Goal: Information Seeking & Learning: Understand process/instructions

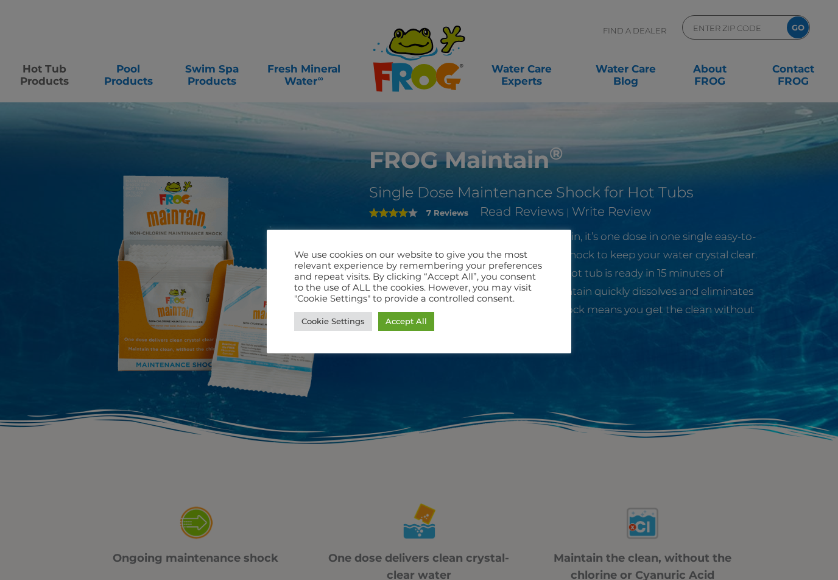
click at [409, 317] on link "Accept All" at bounding box center [406, 321] width 56 height 19
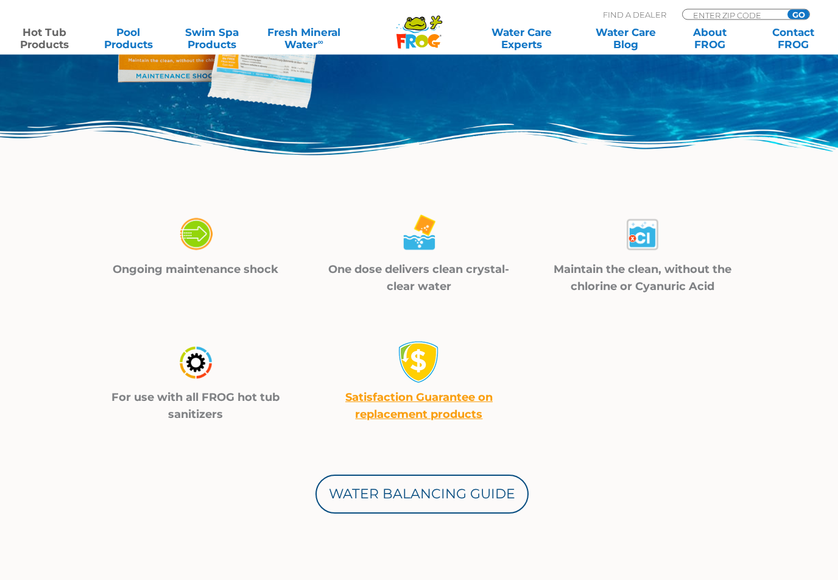
scroll to position [289, 0]
click at [196, 262] on p "Ongoing maintenance shock" at bounding box center [195, 269] width 193 height 17
click at [186, 243] on img at bounding box center [195, 234] width 43 height 43
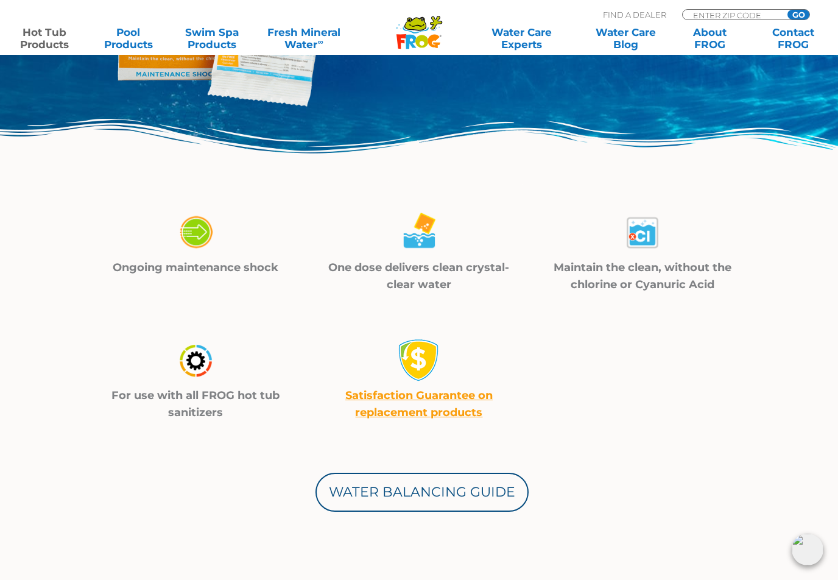
scroll to position [287, 0]
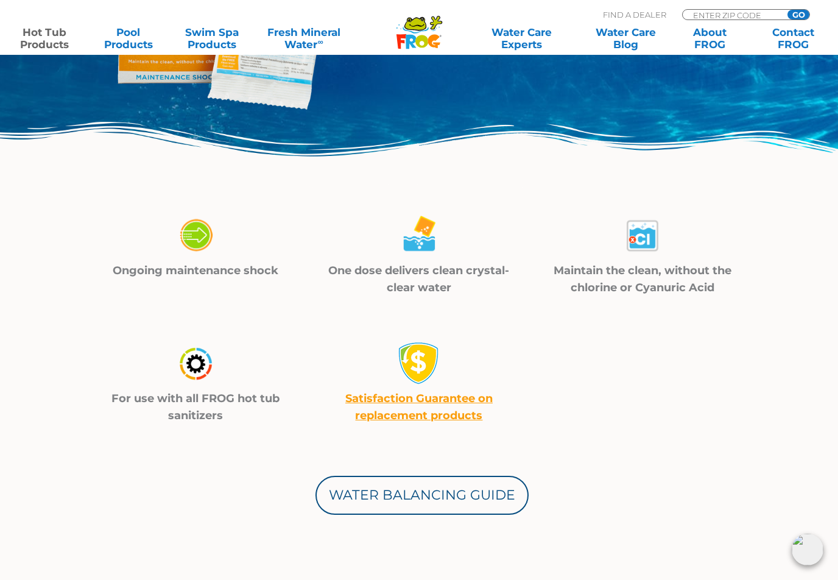
click at [191, 271] on p "Ongoing maintenance shock" at bounding box center [195, 270] width 193 height 17
click at [192, 270] on p "Ongoing maintenance shock" at bounding box center [195, 270] width 193 height 17
click at [191, 239] on img at bounding box center [195, 235] width 43 height 43
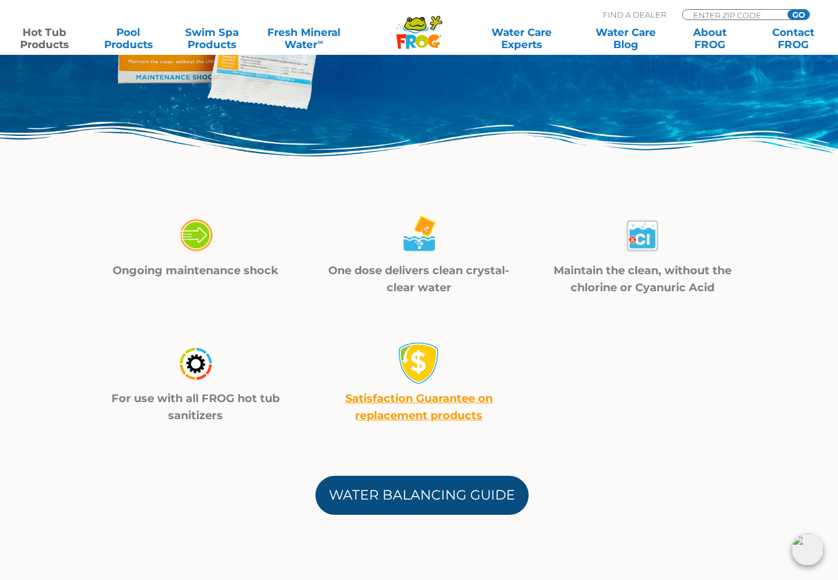
click at [428, 490] on link "Water Balancing Guide" at bounding box center [421, 495] width 213 height 39
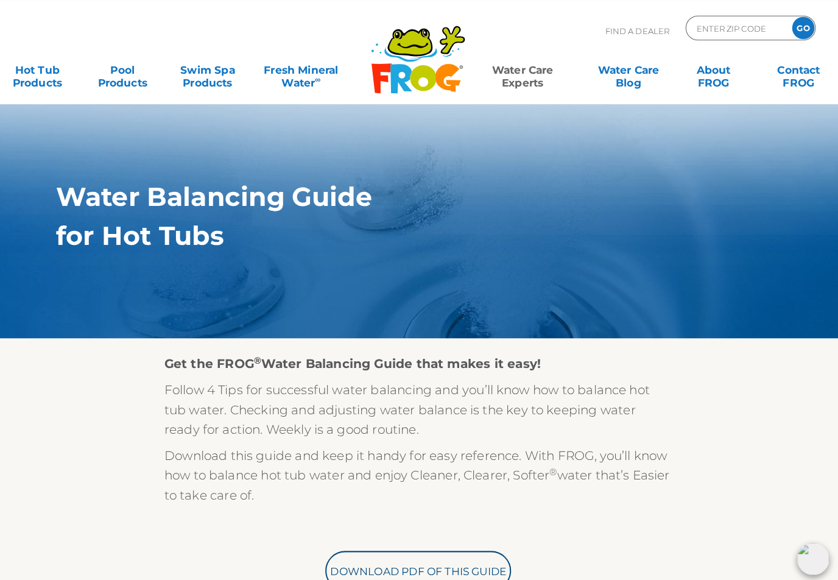
scroll to position [34, 0]
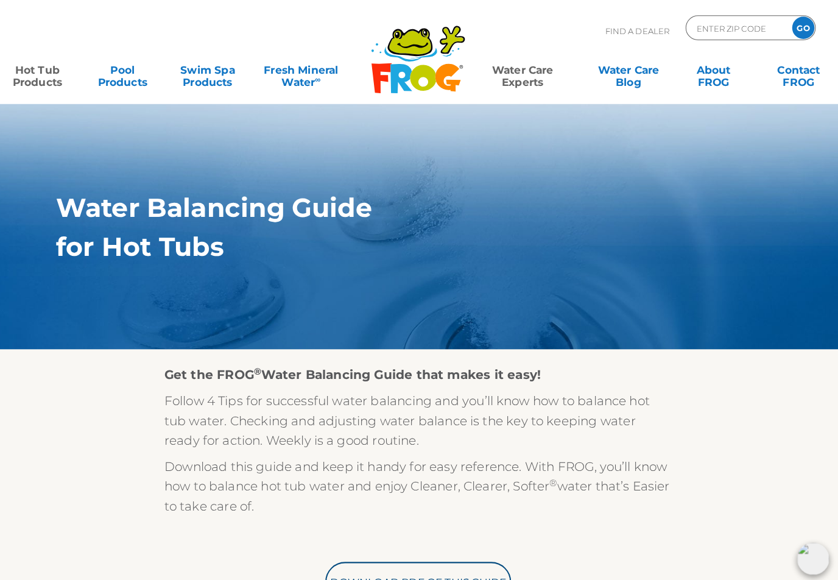
click at [44, 81] on link "Hot Tub Products" at bounding box center [44, 69] width 65 height 24
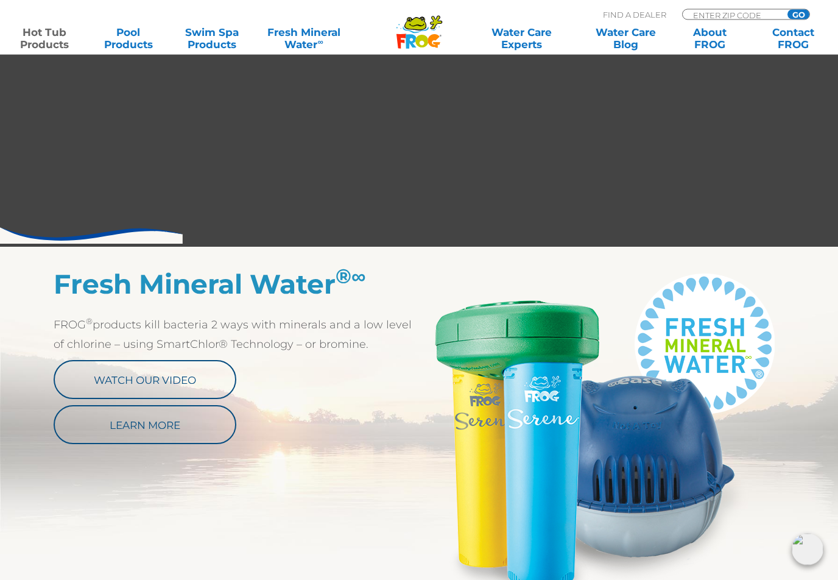
scroll to position [446, 0]
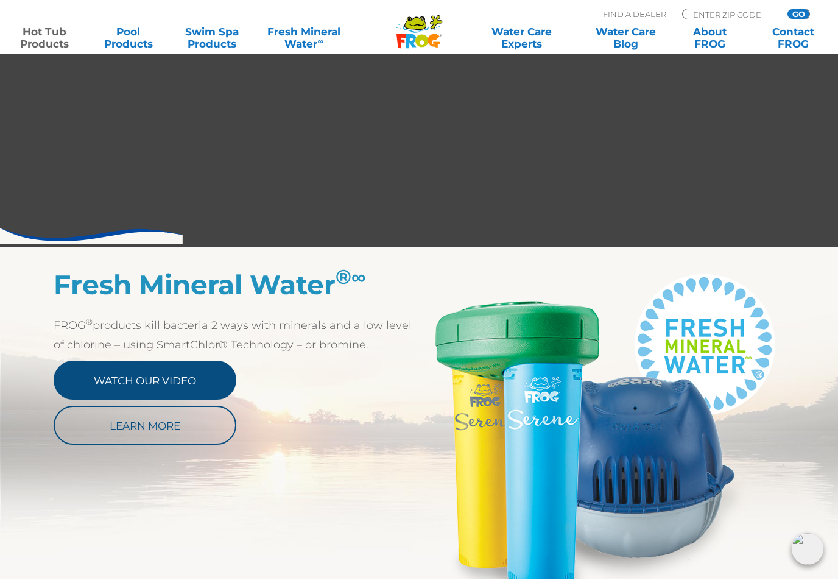
click at [117, 384] on link "Watch Our Video" at bounding box center [145, 380] width 183 height 39
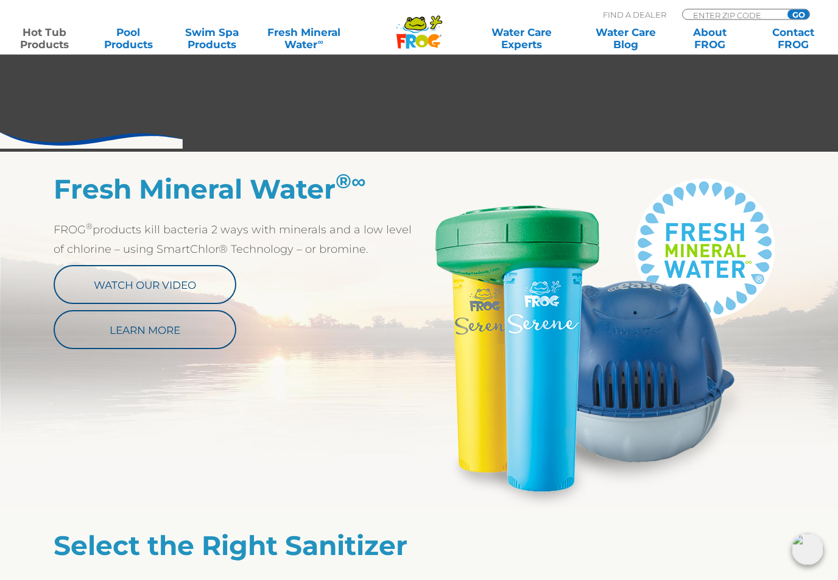
scroll to position [543, 0]
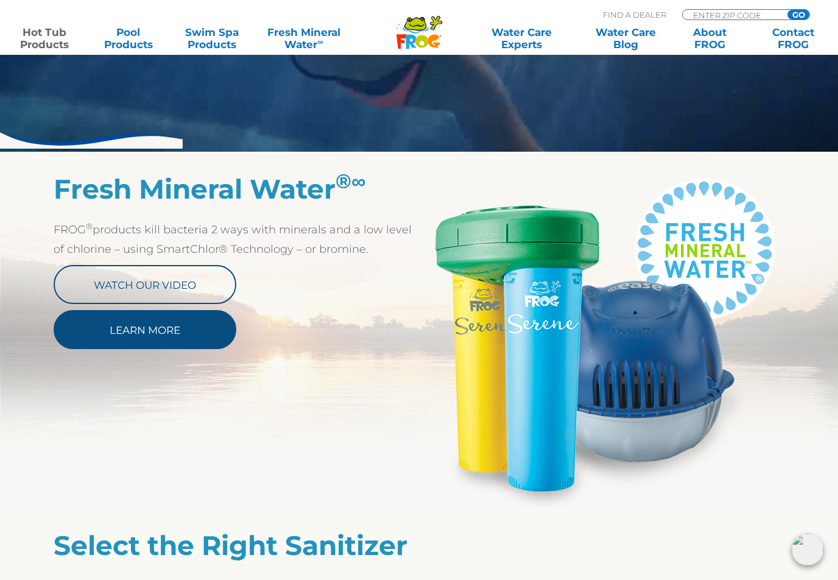
click at [181, 327] on link "Learn More" at bounding box center [145, 329] width 183 height 39
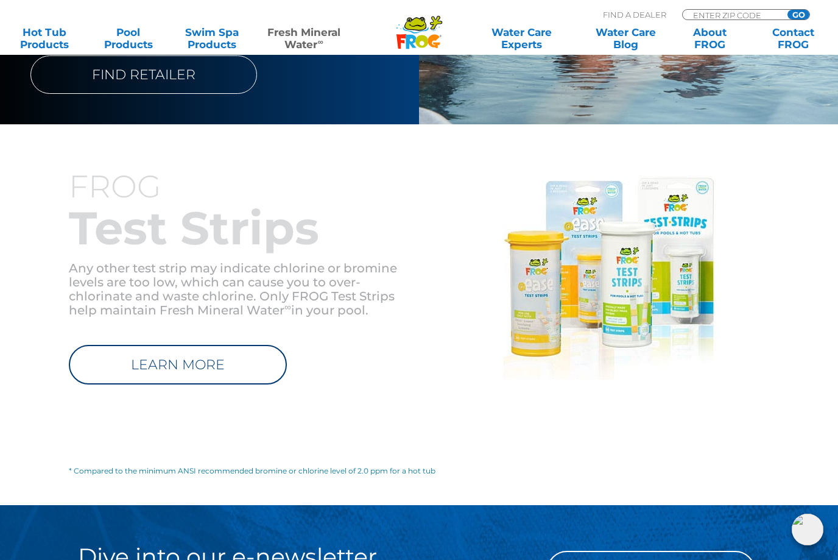
scroll to position [1385, 0]
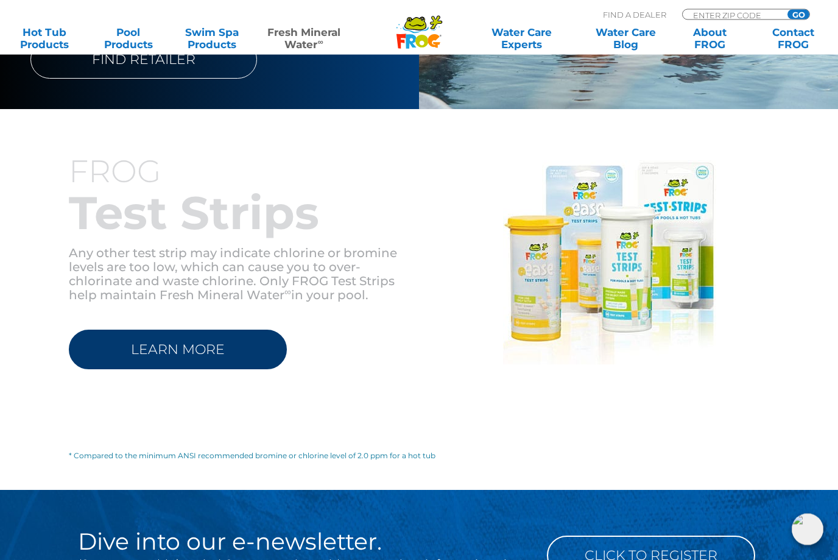
click at [161, 338] on link "LEARN MORE" at bounding box center [178, 350] width 218 height 40
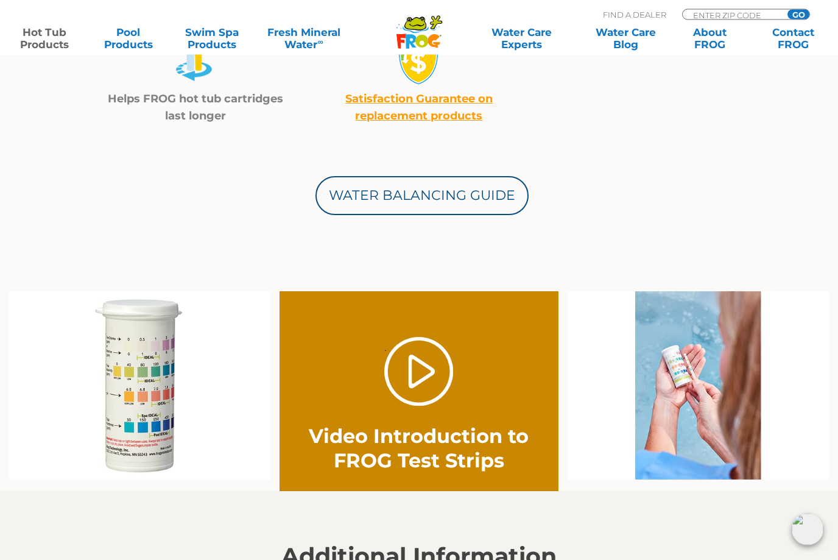
scroll to position [569, 0]
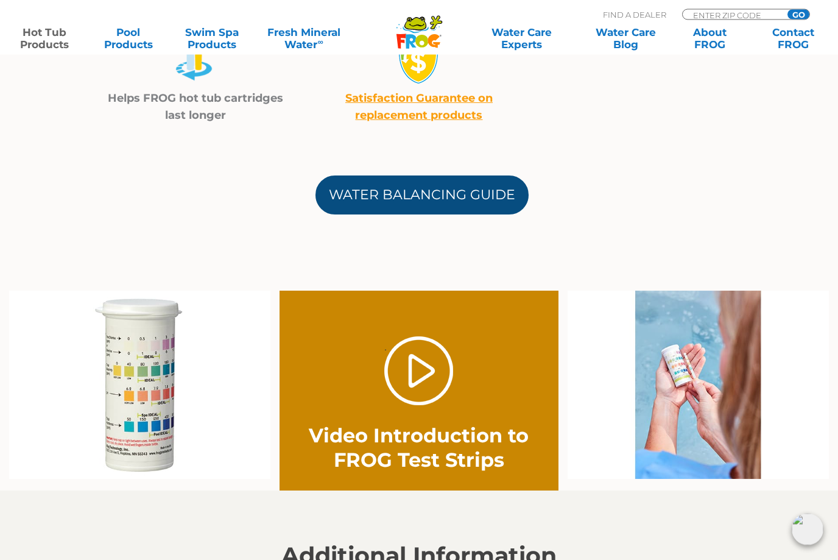
click at [427, 197] on link "Water Balancing Guide" at bounding box center [421, 195] width 213 height 39
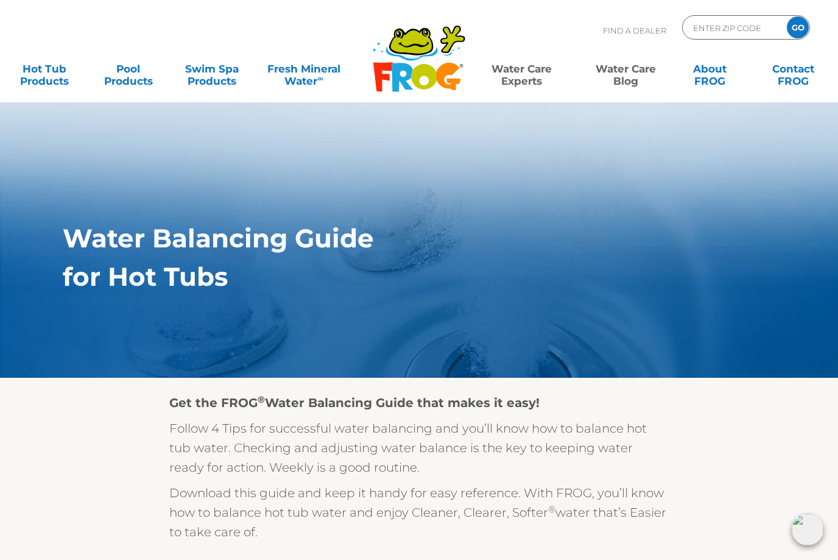
click at [627, 81] on link "Water Care Blog" at bounding box center [625, 69] width 65 height 24
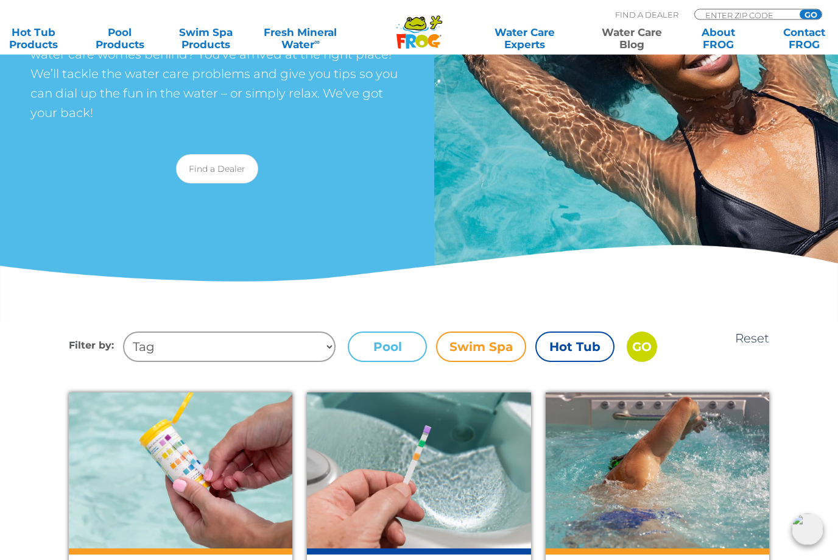
scroll to position [199, 0]
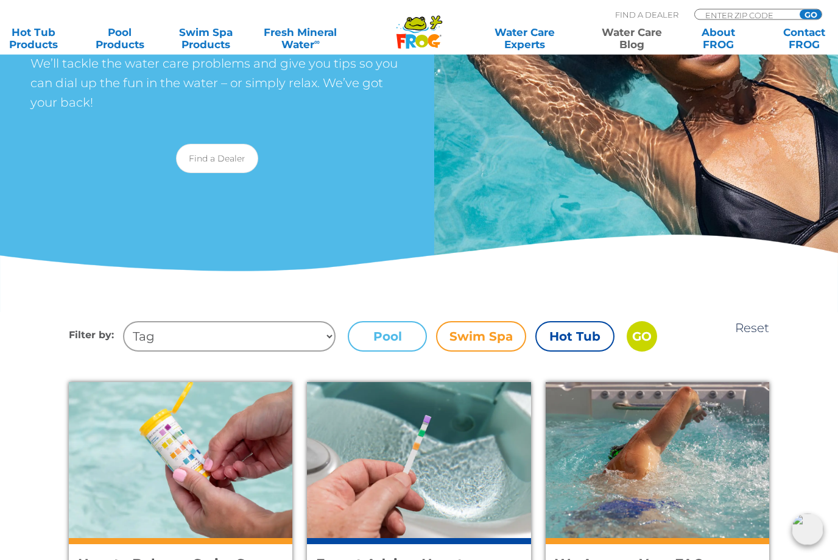
click at [568, 346] on label "Hot Tub" at bounding box center [574, 337] width 79 height 30
click at [0, 0] on input "Hot Tub" at bounding box center [0, 0] width 0 height 0
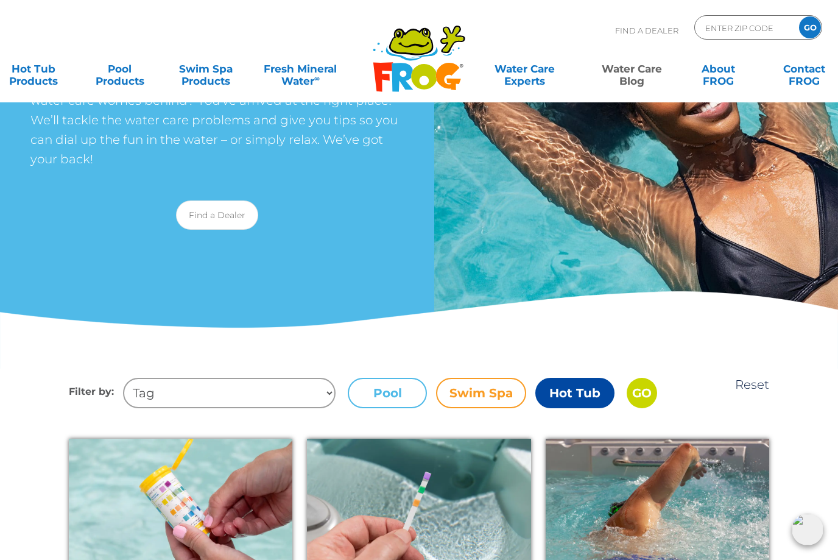
scroll to position [151, 0]
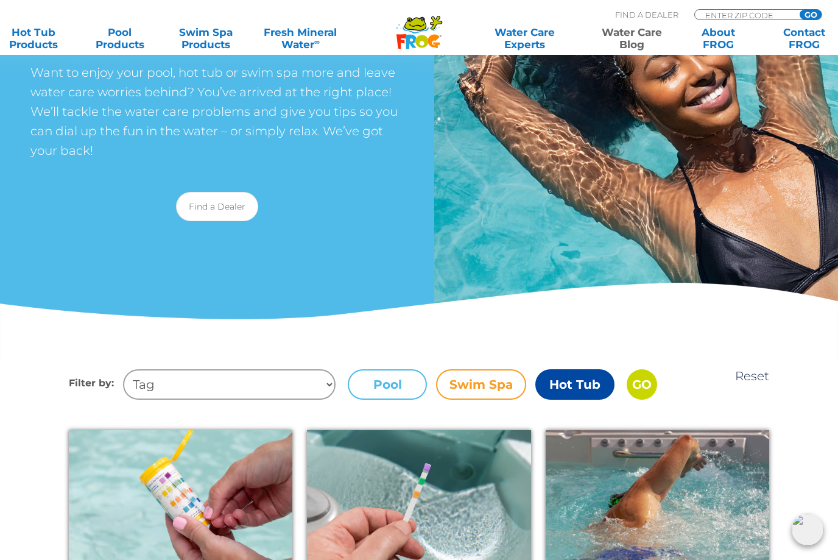
click at [191, 382] on select "Tag Chlorinator Total Hardness Chlorine Sanitizer Algae Swim Spas Maintain Clou…" at bounding box center [229, 384] width 213 height 30
select select "hot-tub-startup"
click at [643, 388] on input "GO" at bounding box center [642, 384] width 30 height 30
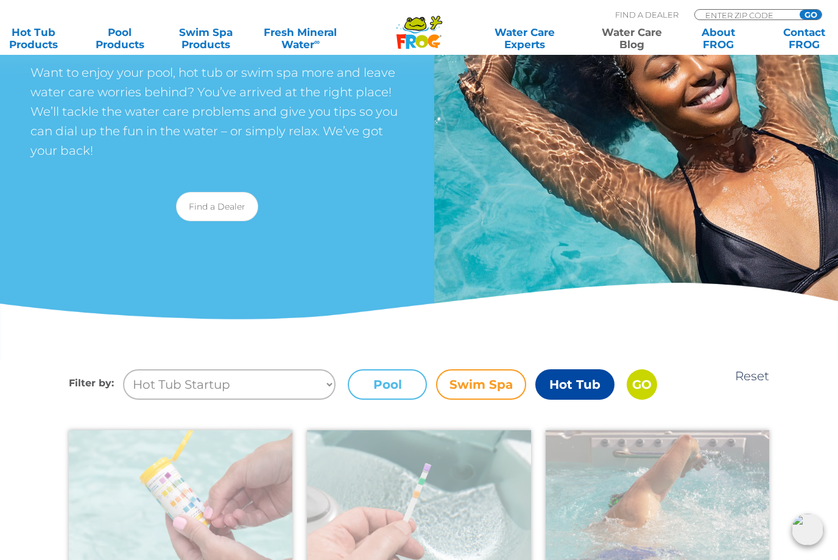
click at [583, 381] on label "Hot Tub" at bounding box center [574, 384] width 79 height 30
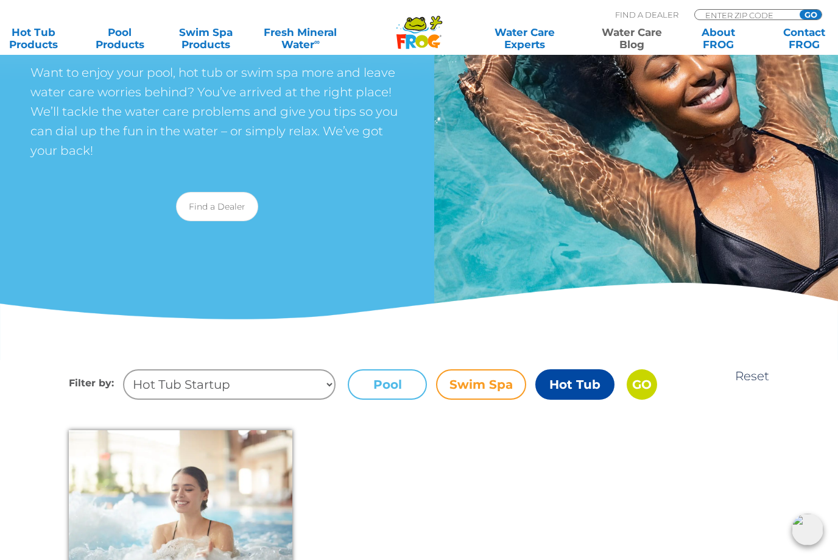
click at [642, 385] on input "GO" at bounding box center [642, 384] width 30 height 30
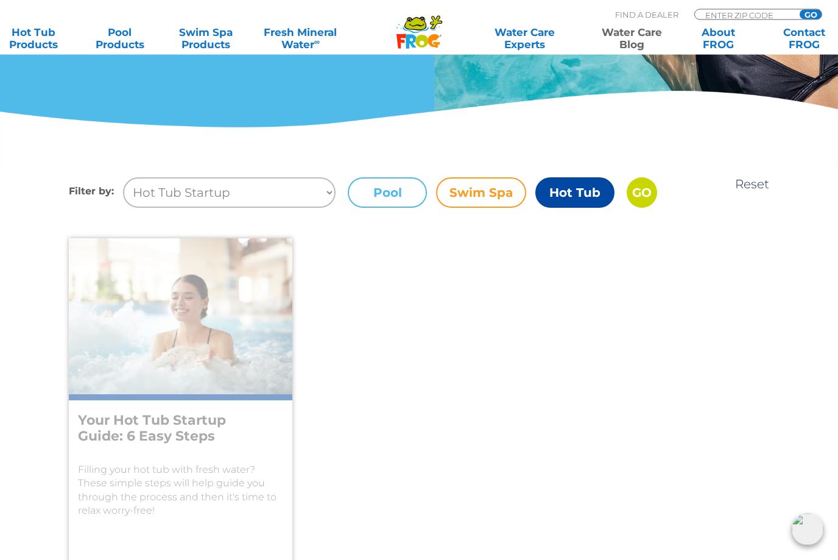
scroll to position [343, 0]
click at [118, 454] on div "Filling your hot tub with fresh water? These simple steps will help guide you t…" at bounding box center [180, 483] width 205 height 70
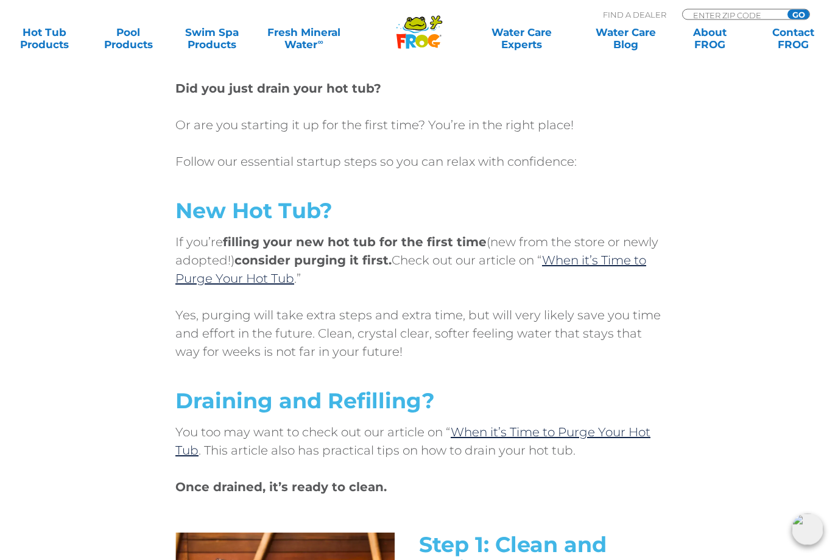
scroll to position [502, 0]
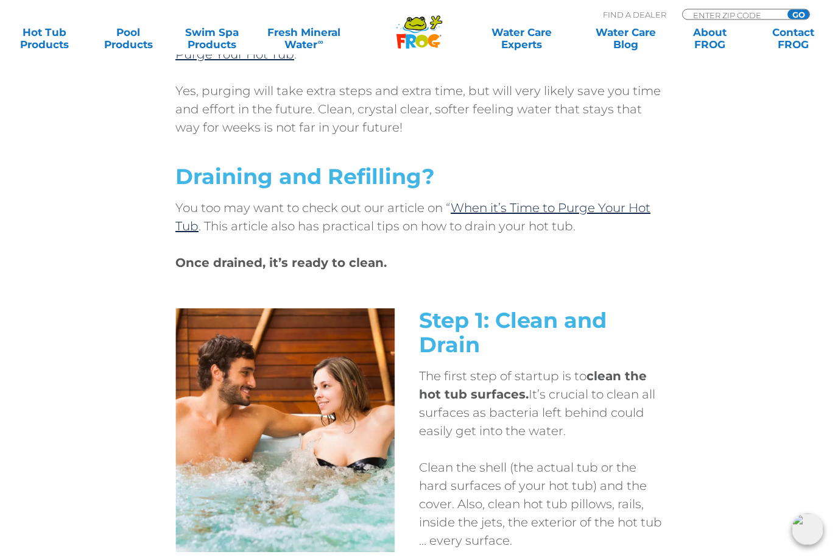
click at [796, 545] on img at bounding box center [808, 529] width 32 height 32
click at [535, 498] on p "Clean the shell (the actual tub or the hard surfaces of your hot tub) and the c…" at bounding box center [541, 503] width 244 height 91
click at [817, 545] on img at bounding box center [808, 529] width 32 height 32
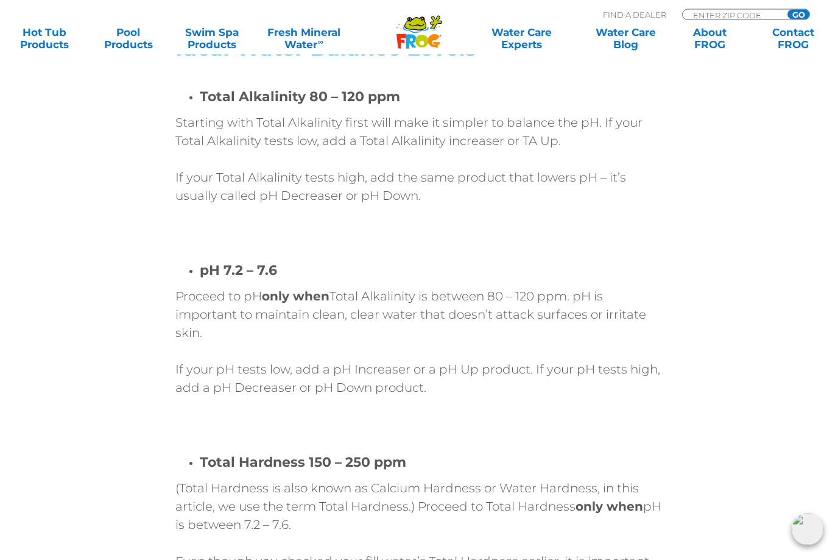
scroll to position [3091, 0]
